Goal: Task Accomplishment & Management: Complete application form

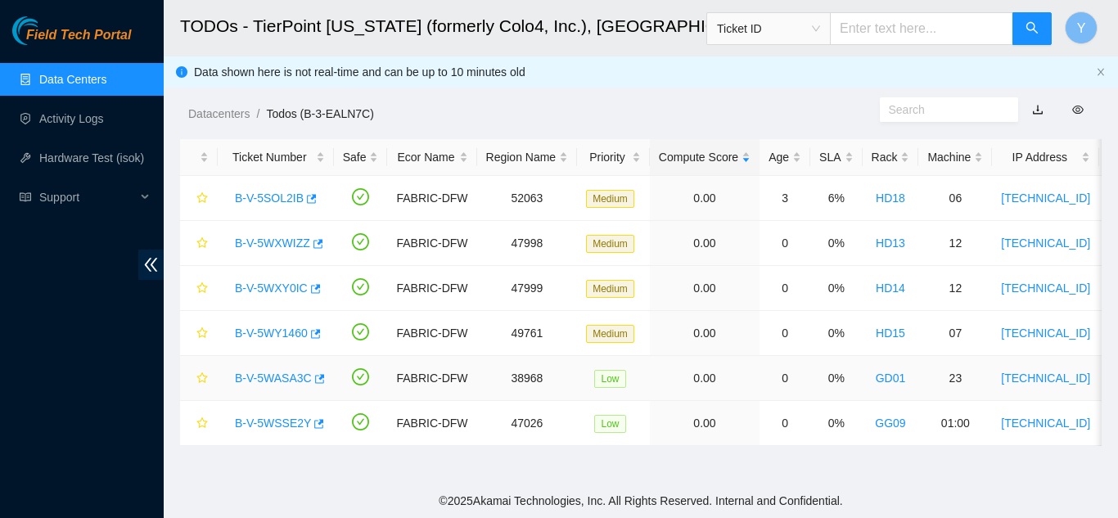
click at [267, 374] on link "B-V-5WASA3C" at bounding box center [273, 378] width 77 height 13
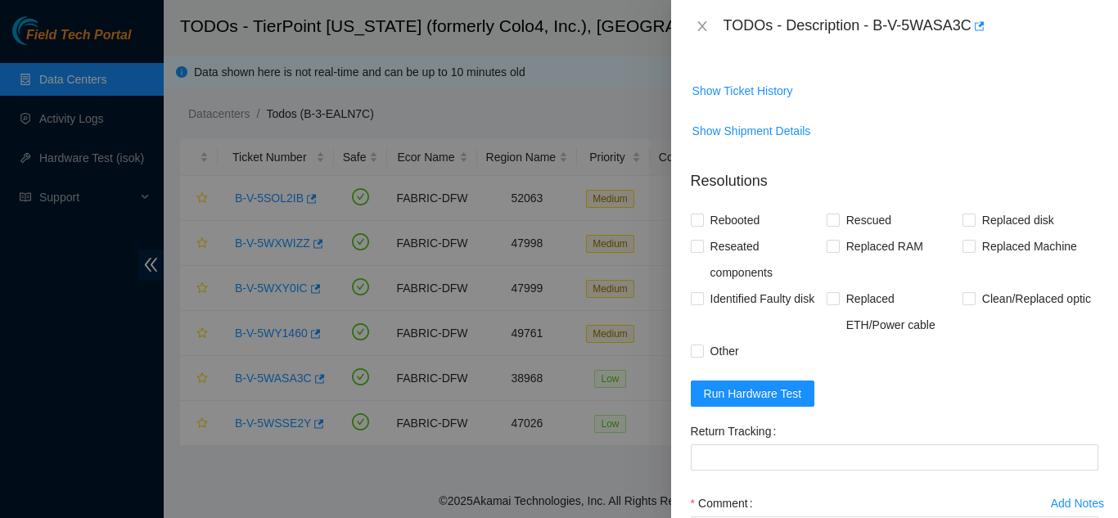
scroll to position [827, 0]
click at [745, 402] on span "Run Hardware Test" at bounding box center [753, 393] width 98 height 18
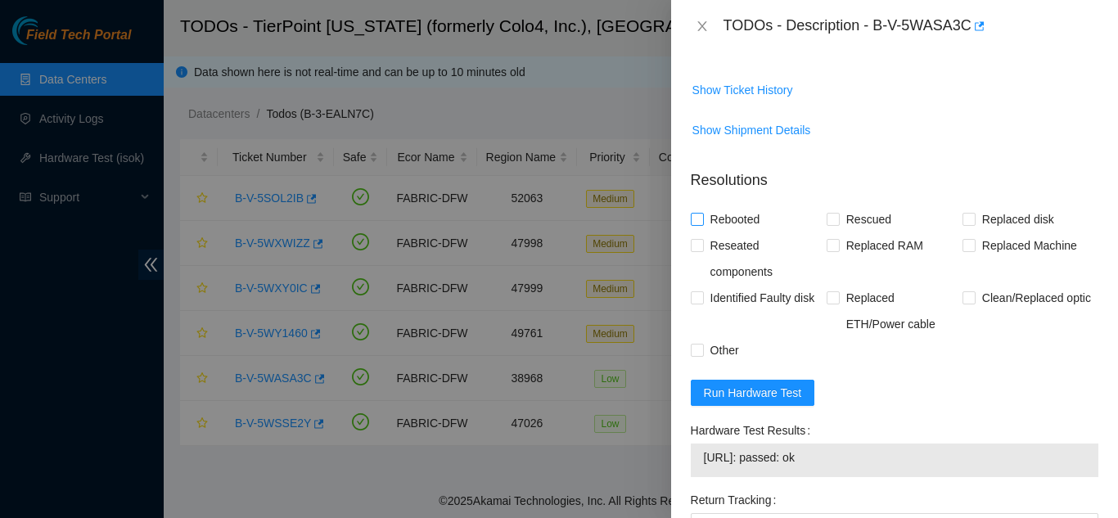
click at [696, 224] on input "Rebooted" at bounding box center [696, 218] width 11 height 11
checkbox input "true"
click at [828, 224] on input "Rescued" at bounding box center [832, 218] width 11 height 11
checkbox input "true"
click at [692, 355] on input "Other" at bounding box center [696, 349] width 11 height 11
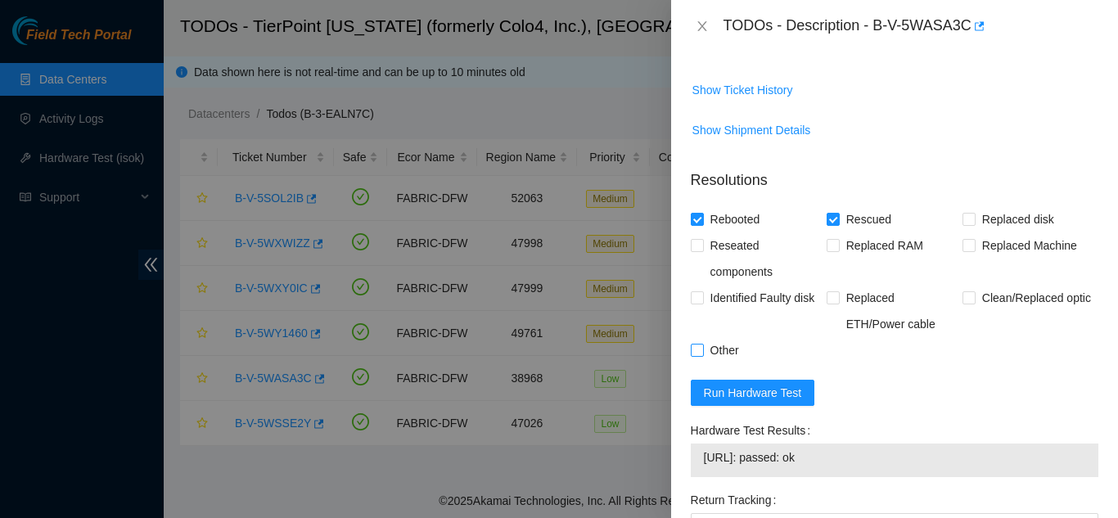
checkbox input "true"
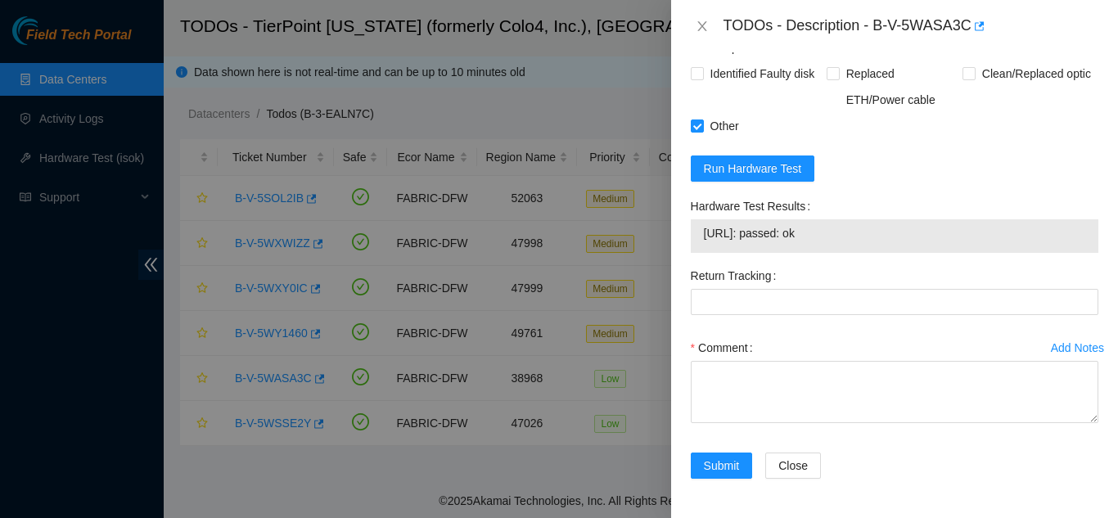
scroll to position [1070, 0]
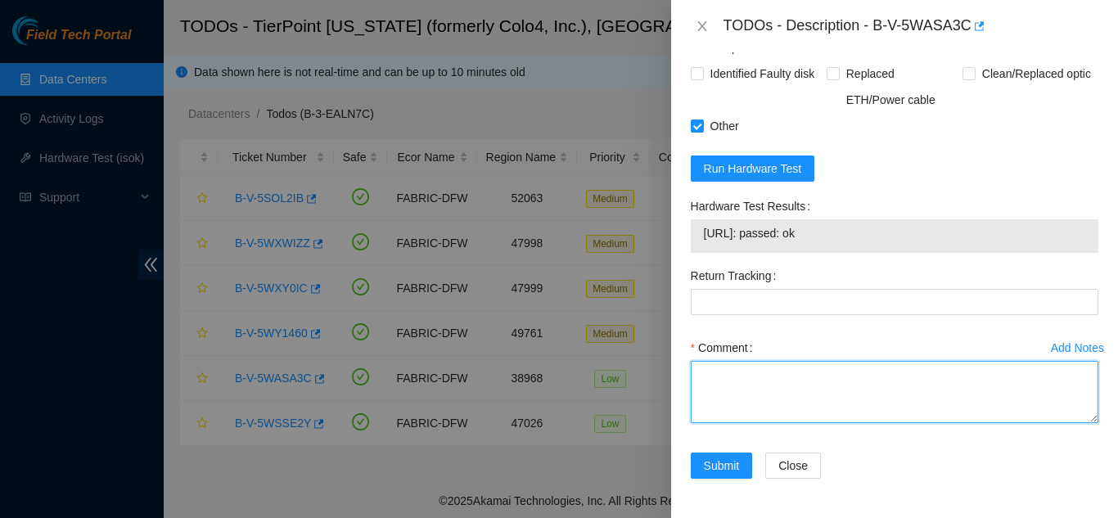
click at [732, 374] on textarea "Comment" at bounding box center [895, 392] width 408 height 62
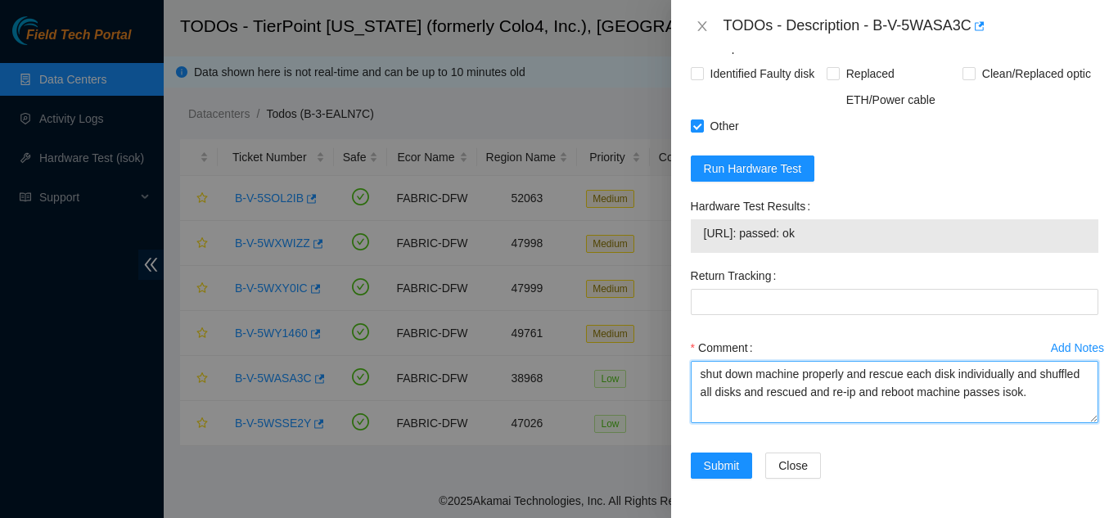
drag, startPoint x: 1071, startPoint y: 396, endPoint x: 700, endPoint y: 372, distance: 371.5
click at [700, 372] on textarea "shut down machine properly and rescue each disk individually and shuffled all d…" at bounding box center [895, 392] width 408 height 62
type textarea "shut down machine properly and rescue each disk individually and shuffled all d…"
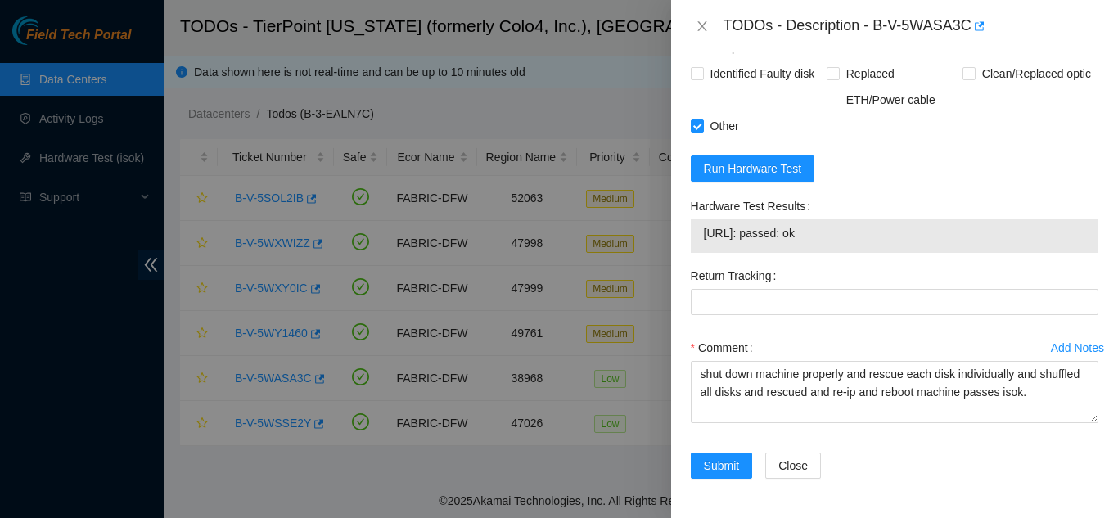
click at [781, 337] on div "Comment" at bounding box center [895, 348] width 408 height 26
click at [711, 464] on span "Submit" at bounding box center [722, 466] width 36 height 18
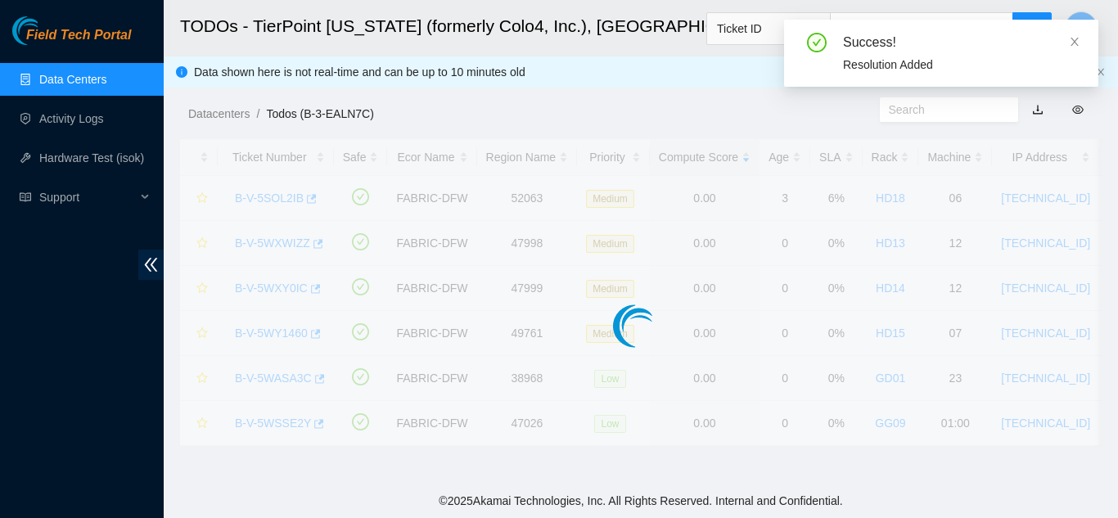
scroll to position [502, 0]
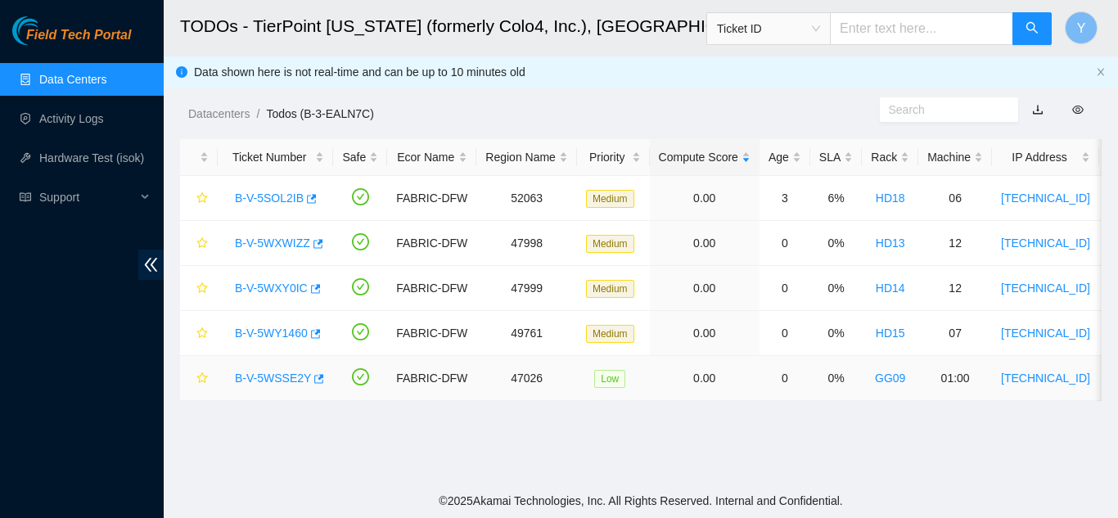
click at [277, 377] on link "B-V-5WSSE2Y" at bounding box center [273, 378] width 76 height 13
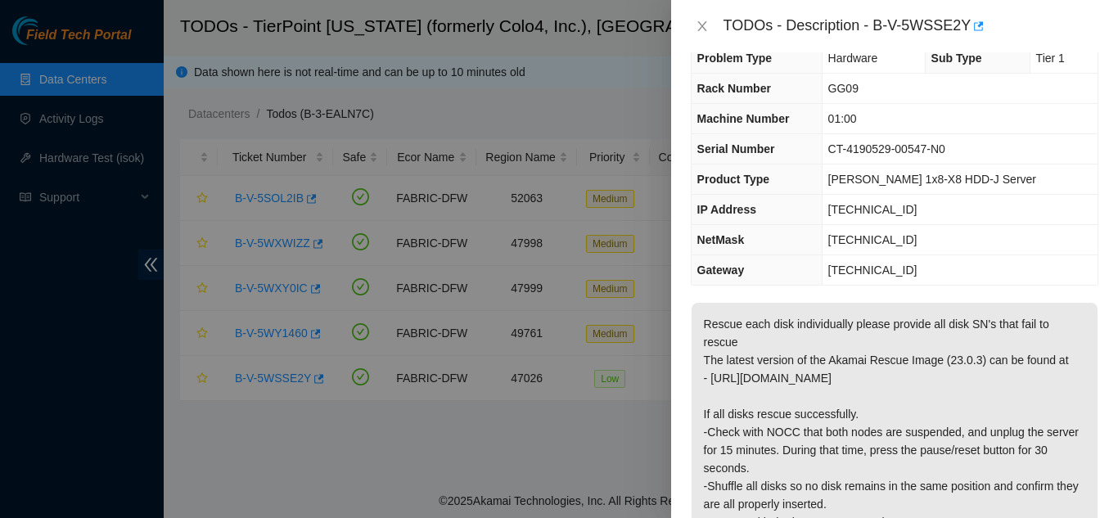
scroll to position [0, 0]
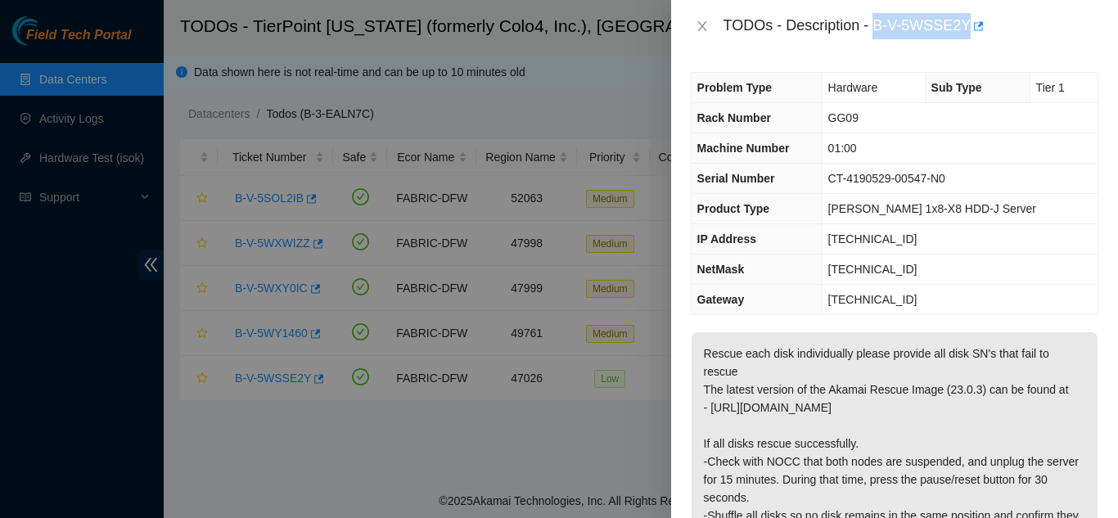
drag, startPoint x: 876, startPoint y: 24, endPoint x: 962, endPoint y: 27, distance: 86.8
click at [962, 27] on div "TODOs - Description - B-V-5WSSE2Y" at bounding box center [910, 26] width 375 height 26
click at [1003, 44] on div "TODOs - Description - B-V-5WSSE2Y" at bounding box center [894, 26] width 447 height 52
drag, startPoint x: 873, startPoint y: 23, endPoint x: 966, endPoint y: 27, distance: 93.4
click at [965, 26] on div "TODOs - Description - B-V-5WSSE2Y" at bounding box center [910, 26] width 375 height 26
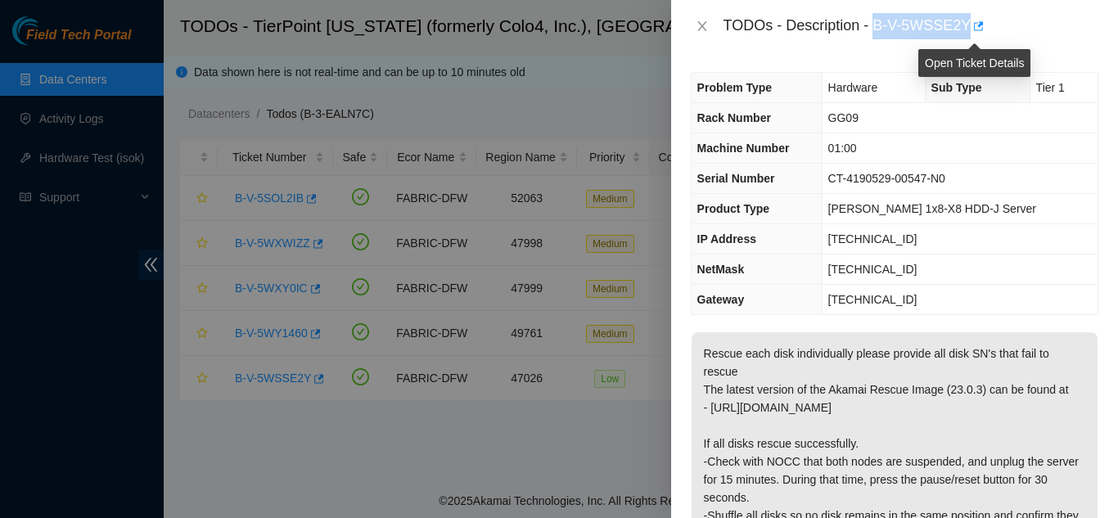
copy div "B-V-5WSSE2Y"
click at [703, 26] on icon "close" at bounding box center [702, 26] width 13 height 13
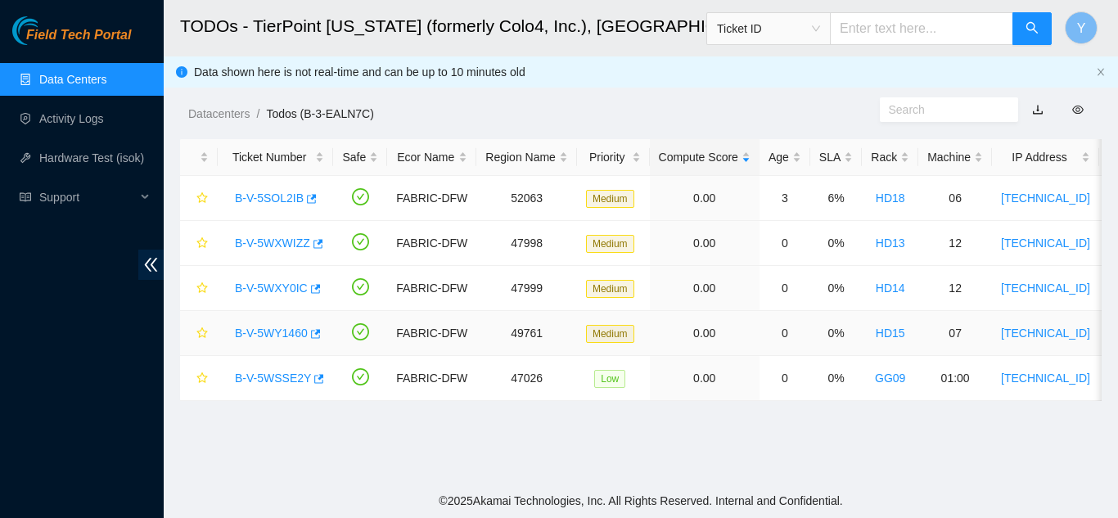
click at [278, 327] on link "B-V-5WY1460" at bounding box center [271, 333] width 73 height 13
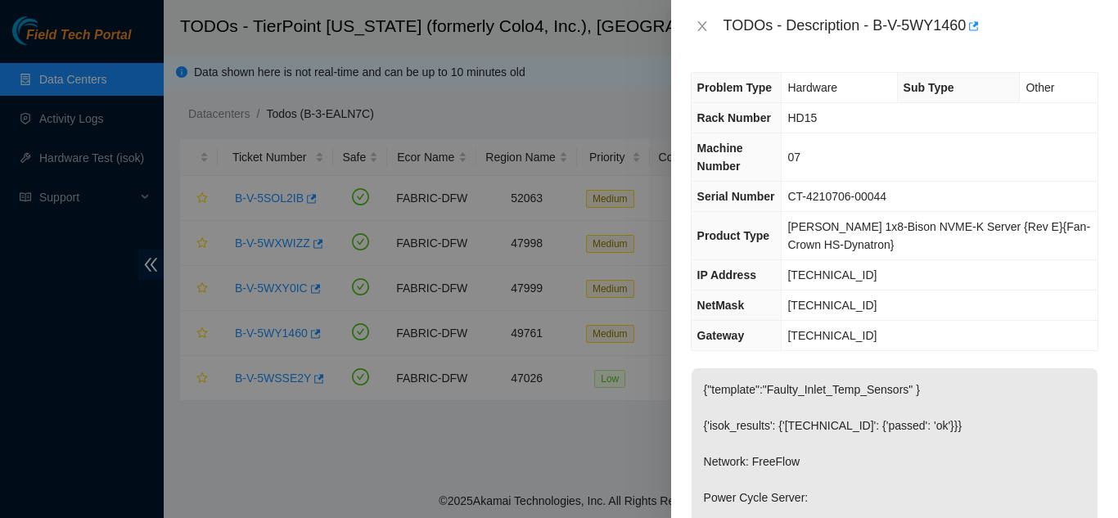
click at [698, 34] on div "TODOs - Description - B-V-5WY1460" at bounding box center [895, 26] width 408 height 26
click at [704, 27] on icon "close" at bounding box center [702, 26] width 13 height 13
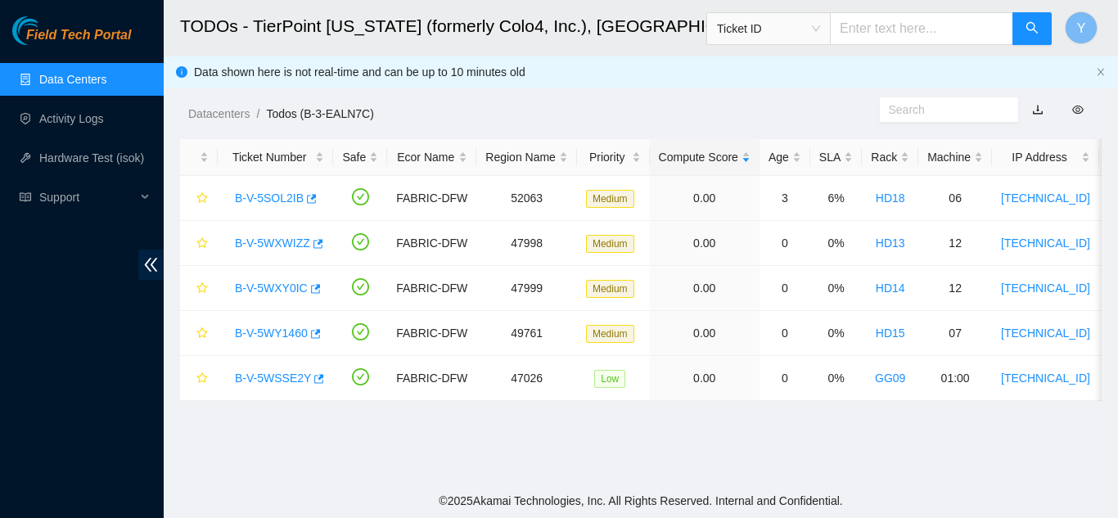
click at [105, 82] on link "Data Centers" at bounding box center [72, 79] width 67 height 13
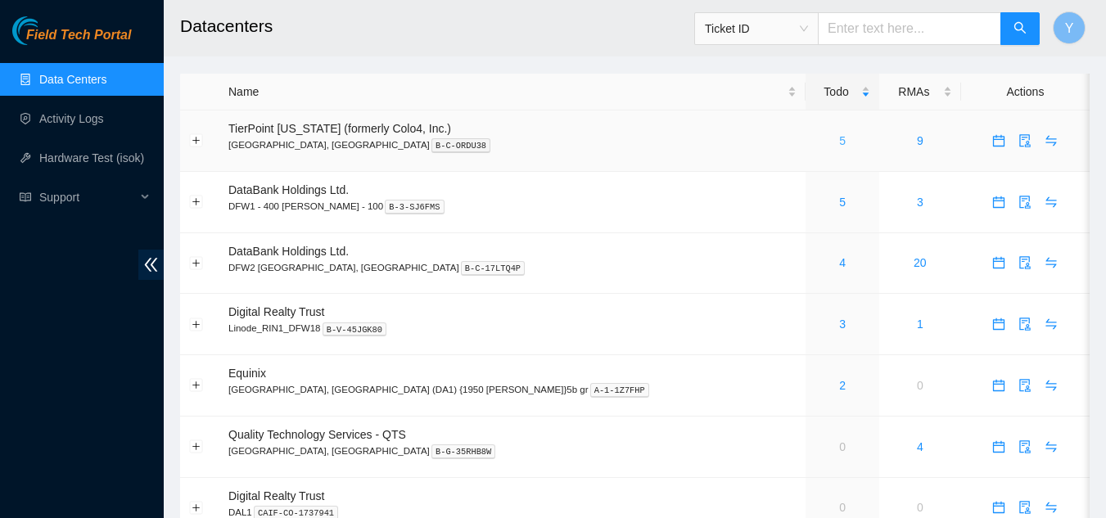
click at [839, 147] on link "5" at bounding box center [842, 140] width 7 height 13
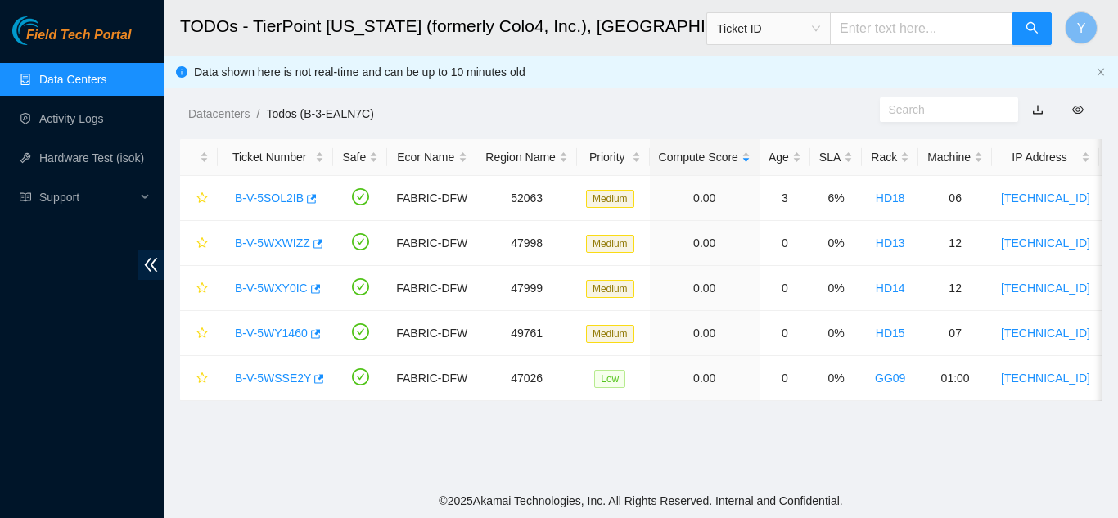
click at [80, 84] on link "Data Centers" at bounding box center [72, 79] width 67 height 13
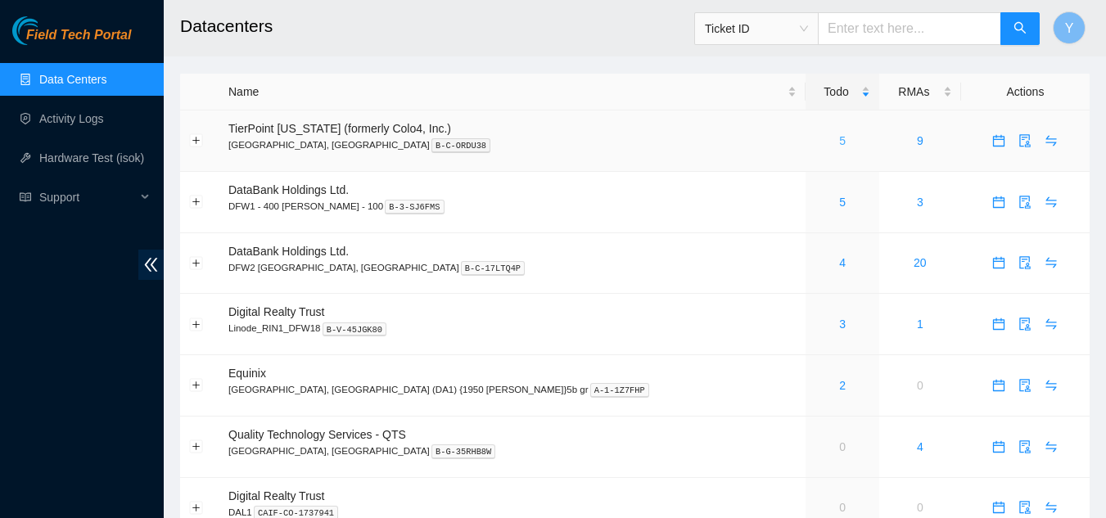
click at [839, 139] on link "5" at bounding box center [842, 140] width 7 height 13
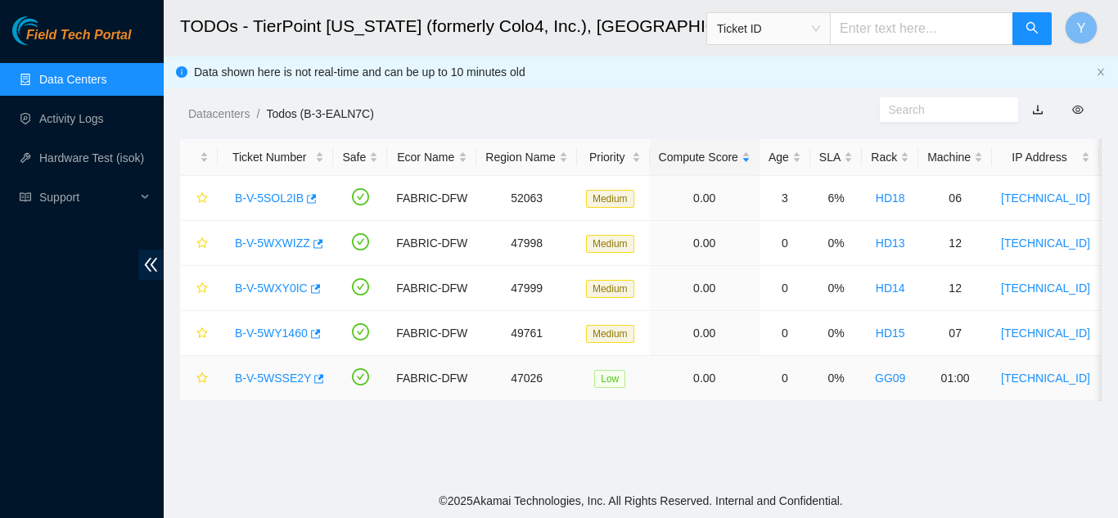
click at [259, 376] on link "B-V-5WSSE2Y" at bounding box center [273, 378] width 76 height 13
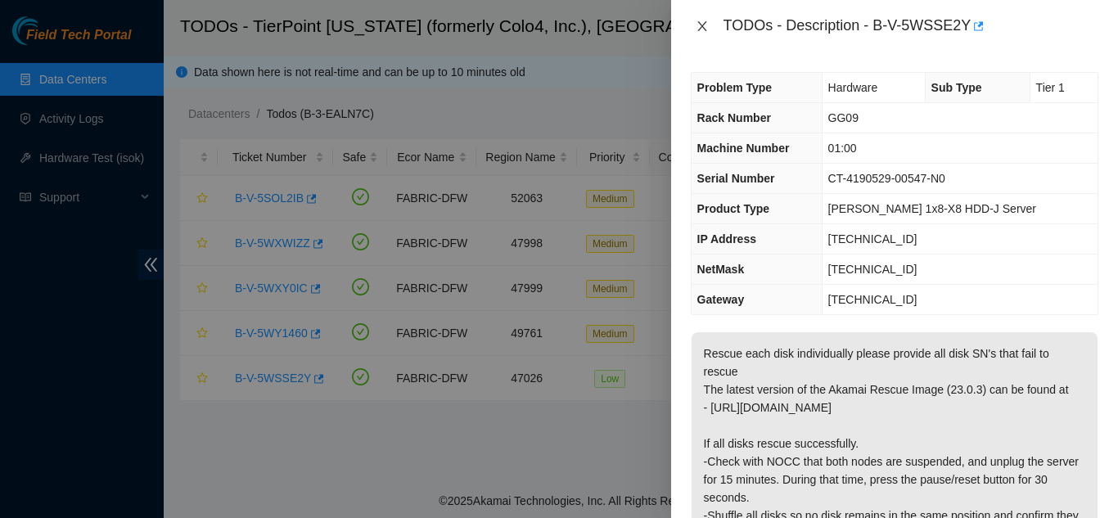
click at [704, 29] on icon "close" at bounding box center [701, 26] width 9 height 10
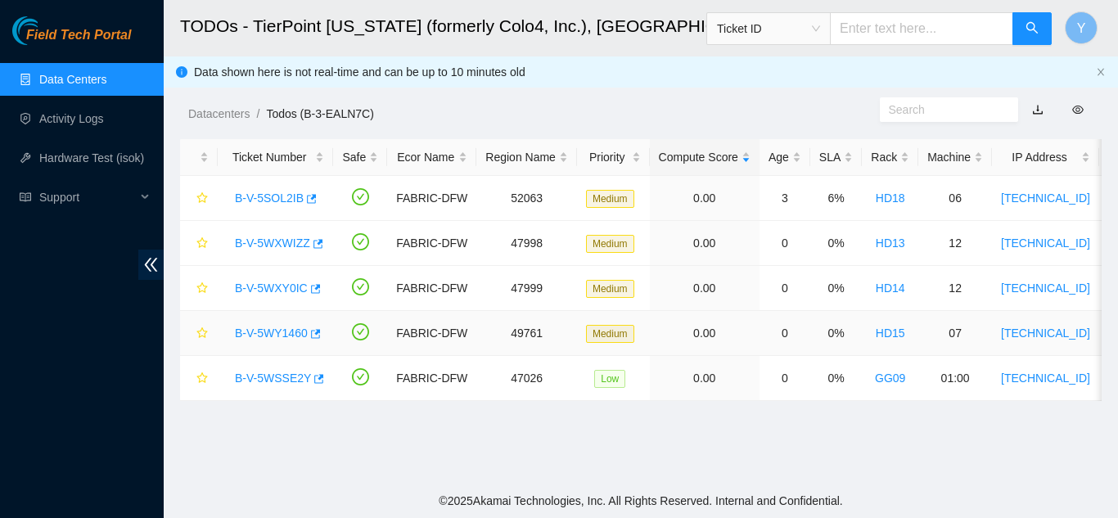
click at [273, 335] on link "B-V-5WY1460" at bounding box center [271, 333] width 73 height 13
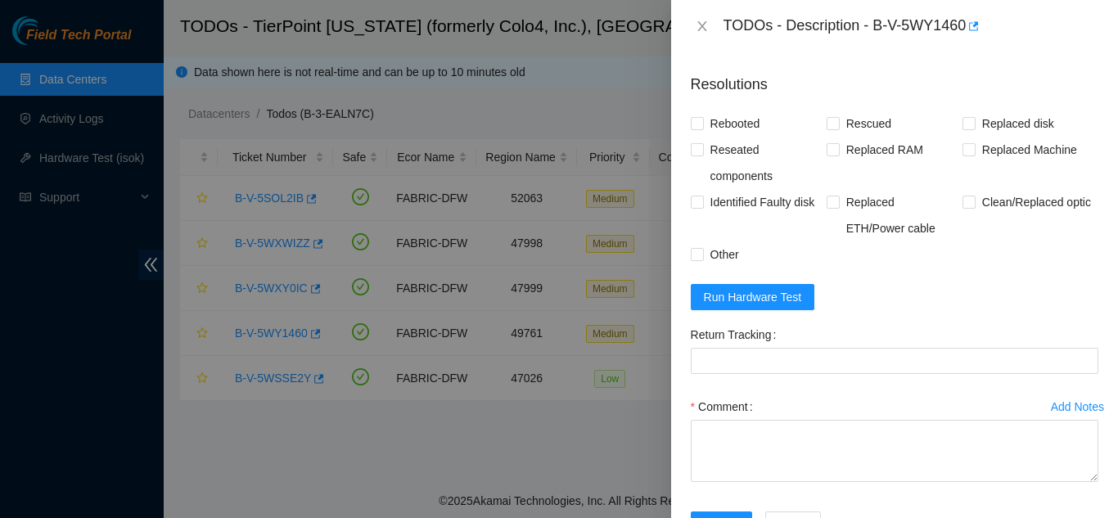
scroll to position [818, 0]
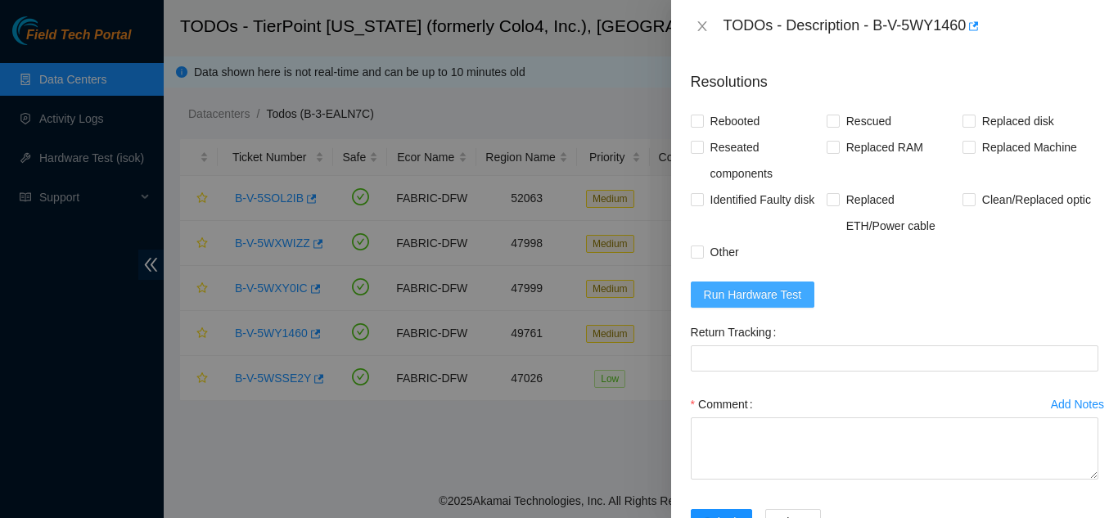
click at [745, 304] on span "Run Hardware Test" at bounding box center [753, 295] width 98 height 18
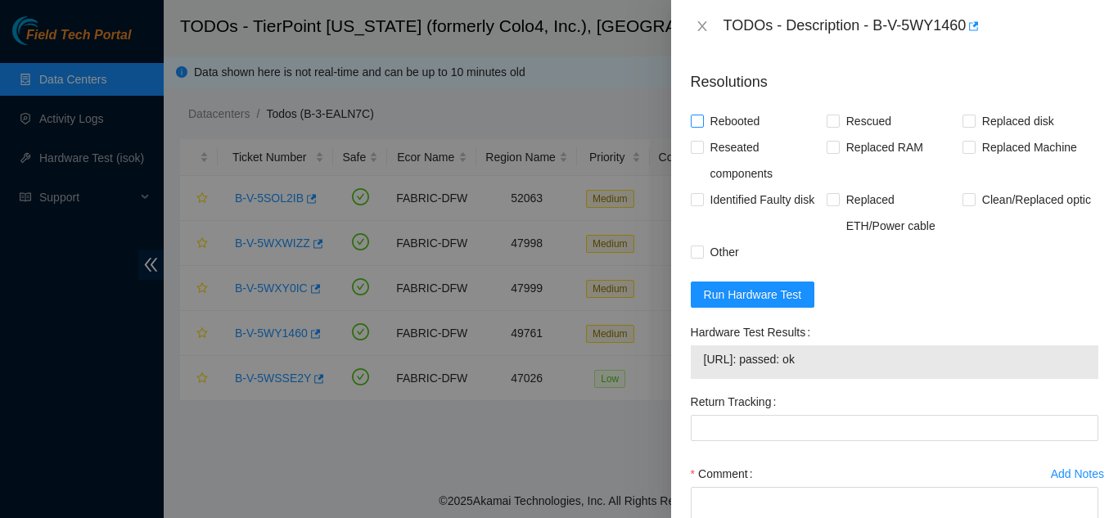
click at [700, 126] on input "Rebooted" at bounding box center [696, 120] width 11 height 11
checkbox input "true"
click at [827, 126] on input "Rescued" at bounding box center [832, 120] width 11 height 11
checkbox input "true"
click at [700, 257] on input "Other" at bounding box center [696, 250] width 11 height 11
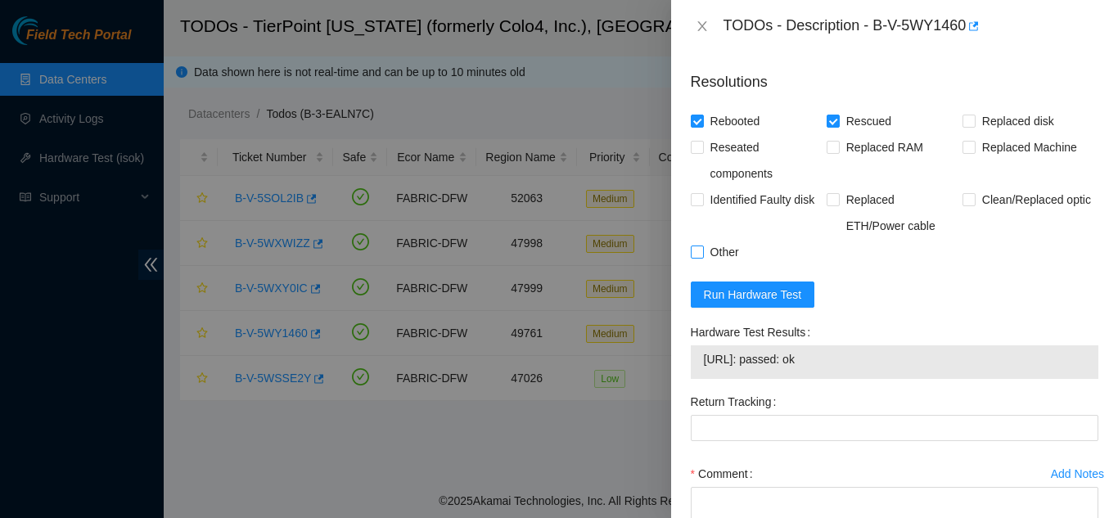
checkbox input "true"
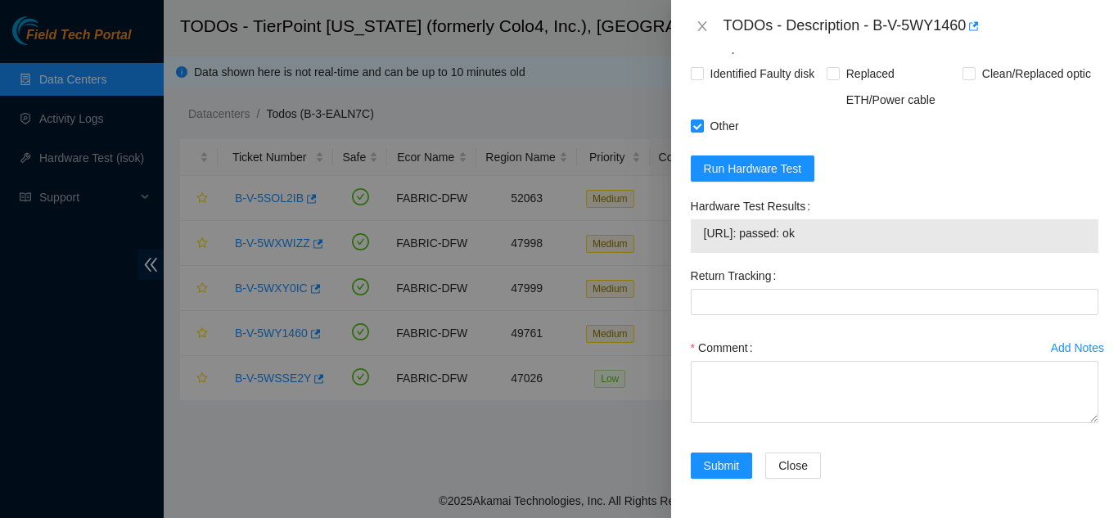
scroll to position [980, 0]
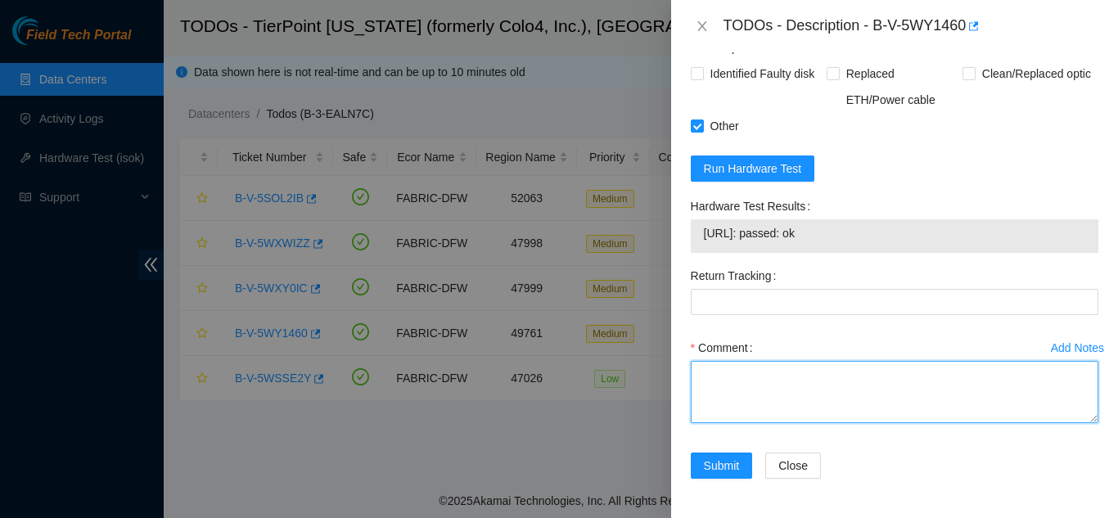
click at [748, 375] on textarea "Comment" at bounding box center [895, 392] width 408 height 62
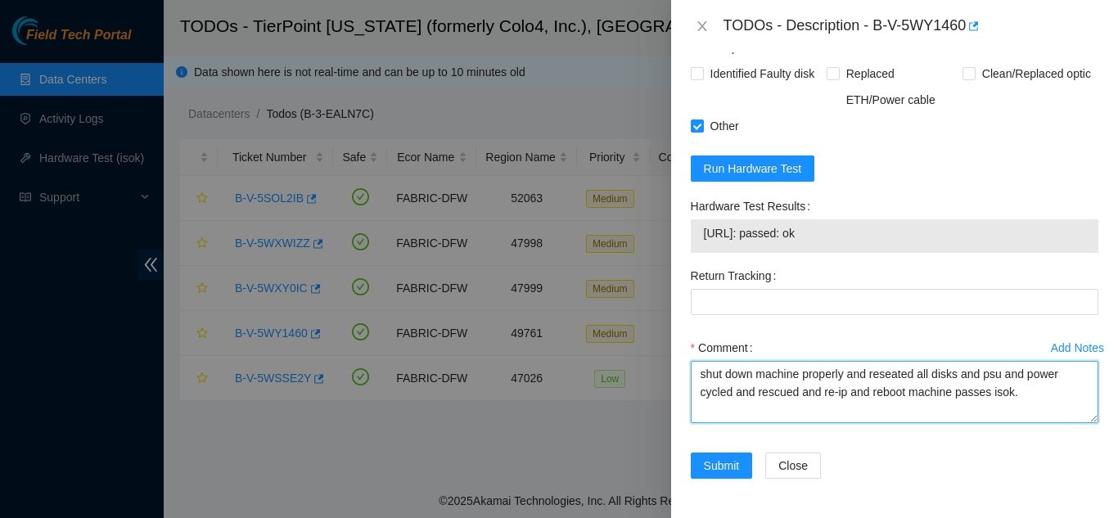
drag, startPoint x: 1018, startPoint y: 395, endPoint x: 700, endPoint y: 369, distance: 319.4
click at [700, 369] on textarea "shut down machine properly and reseated all disks and psu and power cycled and …" at bounding box center [895, 392] width 408 height 62
type textarea "shut down machine properly and reseated all disks and psu and power cycled and …"
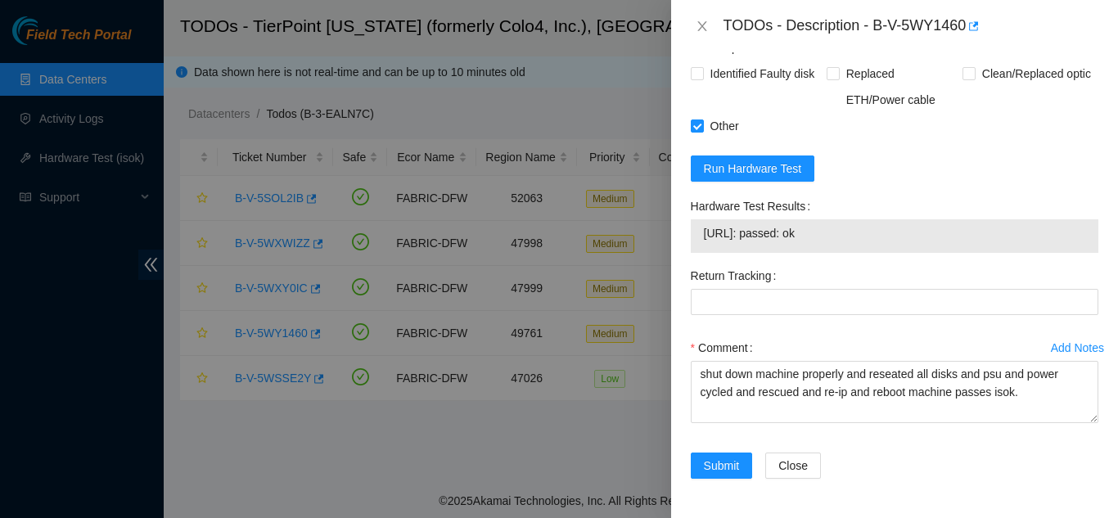
click at [781, 330] on div "Return Tracking" at bounding box center [894, 299] width 421 height 72
click at [720, 461] on span "Submit" at bounding box center [722, 466] width 36 height 18
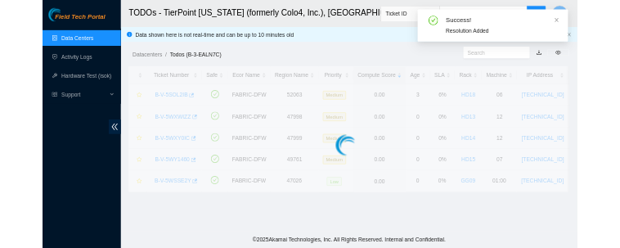
scroll to position [502, 0]
